Goal: Information Seeking & Learning: Learn about a topic

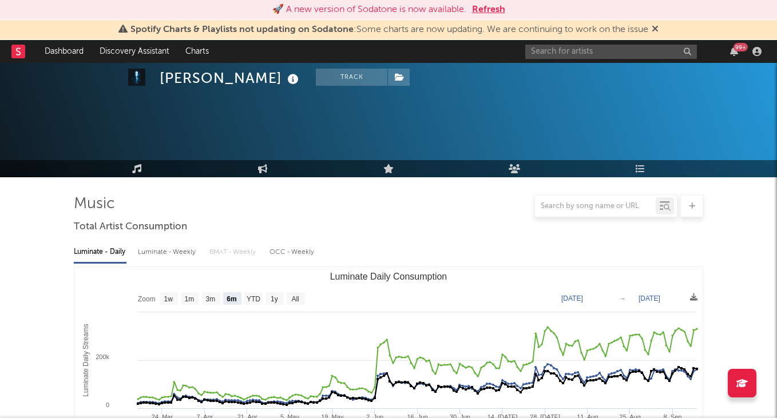
select select "6m"
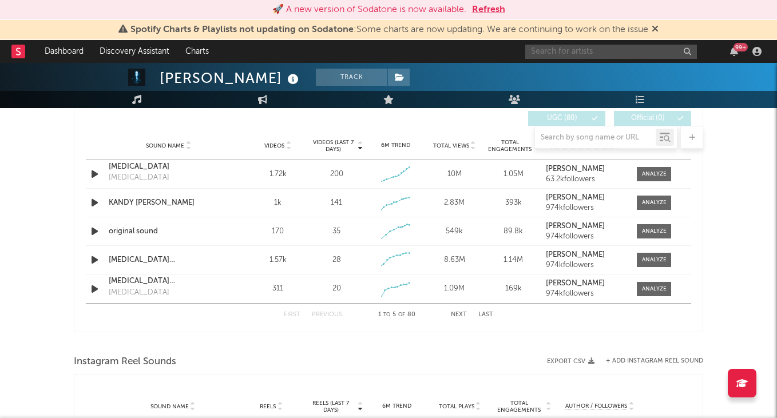
click at [590, 51] on input "text" at bounding box center [611, 52] width 172 height 14
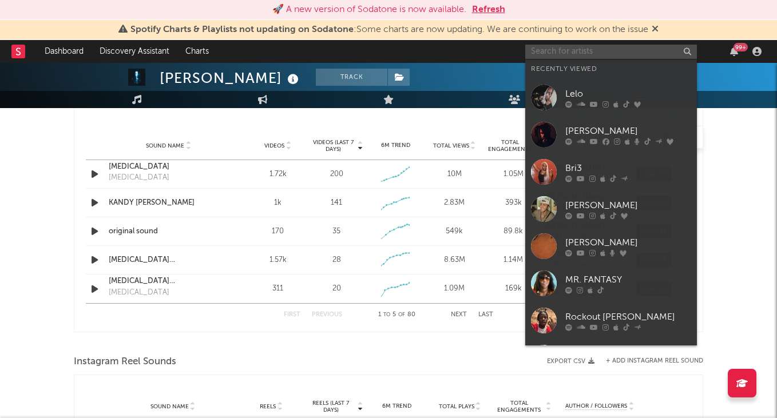
scroll to position [813, 0]
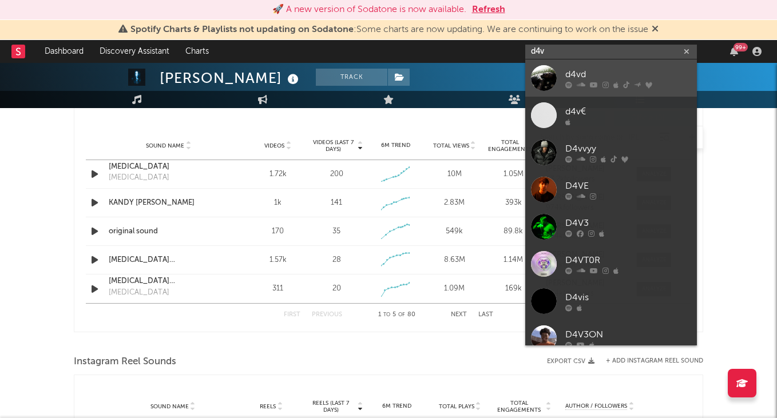
type input "d4v"
click at [601, 72] on div "d4vd" at bounding box center [628, 74] width 126 height 14
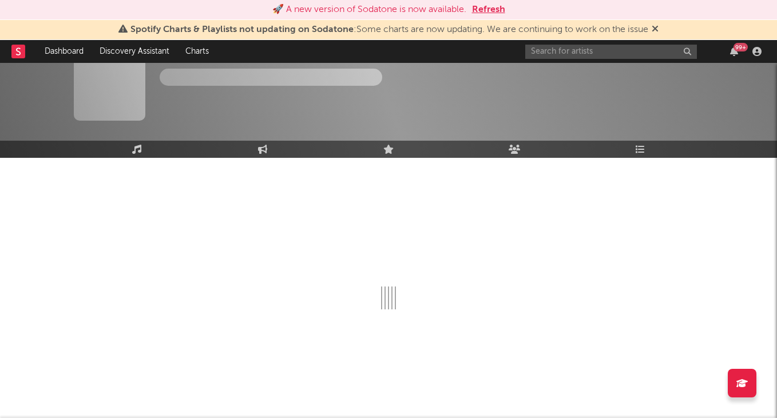
scroll to position [19, 0]
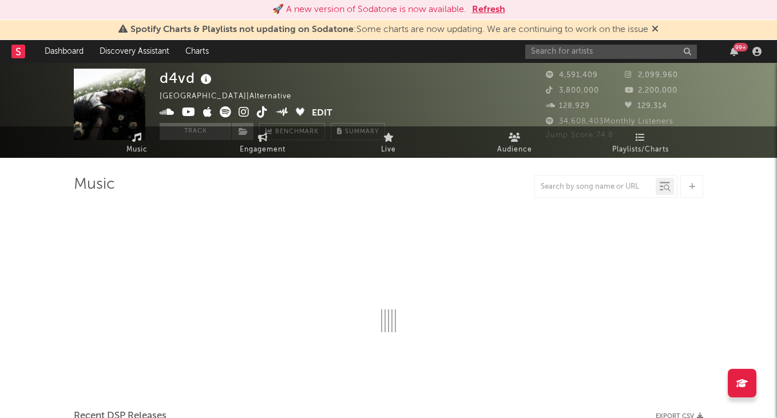
select select "6m"
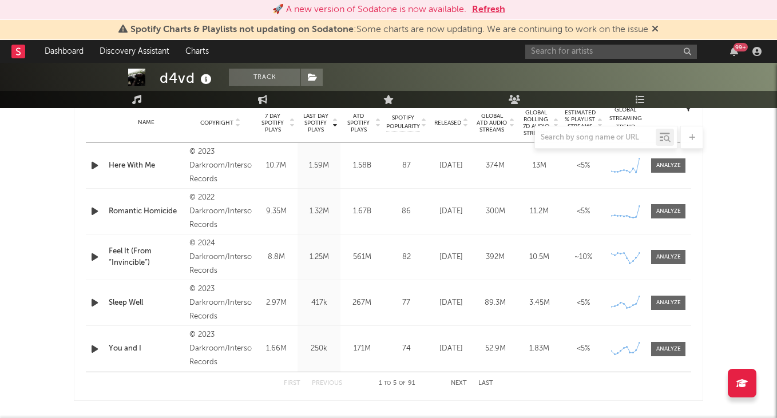
scroll to position [478, 0]
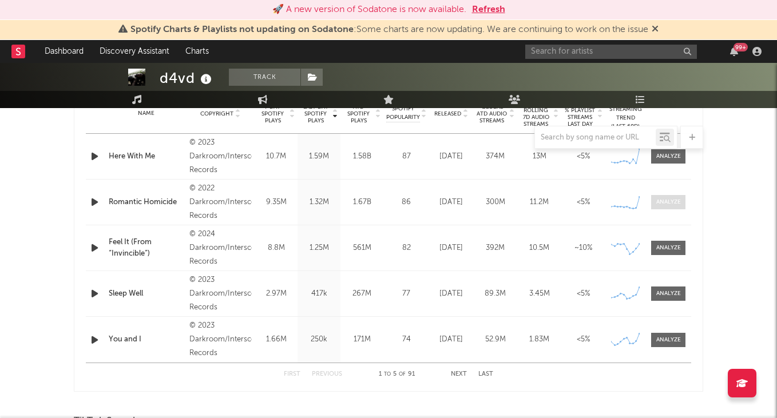
click at [675, 202] on div at bounding box center [668, 202] width 25 height 9
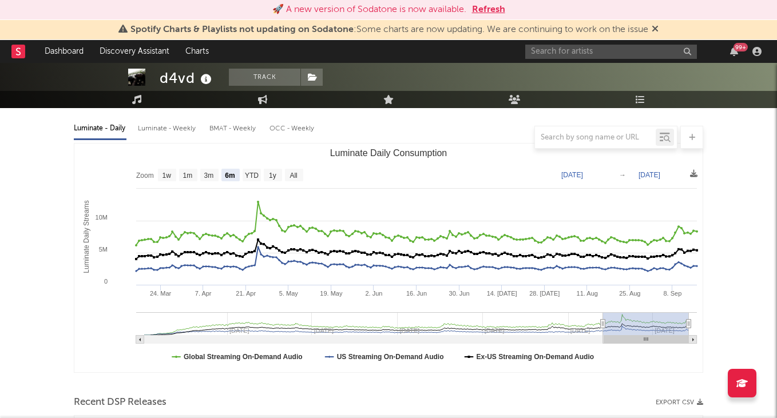
select select "6m"
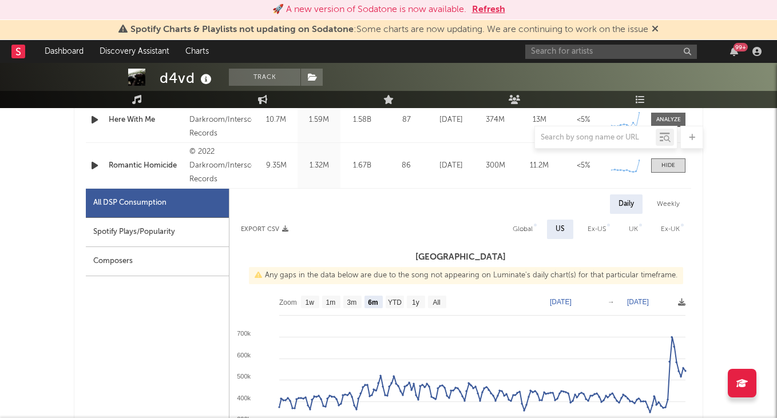
scroll to position [486, 0]
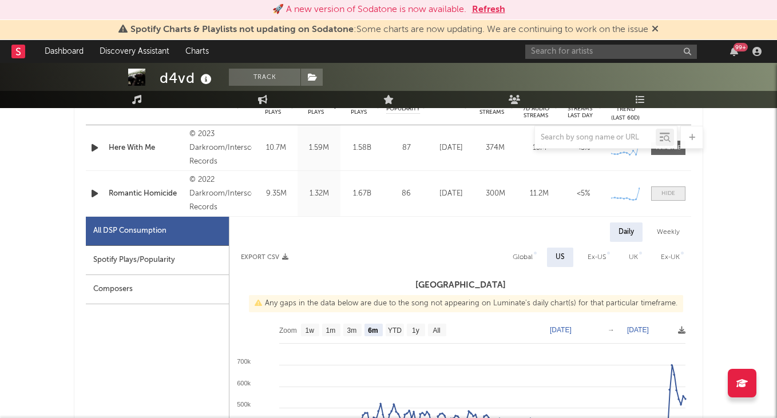
click at [668, 189] on div at bounding box center [668, 193] width 14 height 9
